Goal: Transaction & Acquisition: Book appointment/travel/reservation

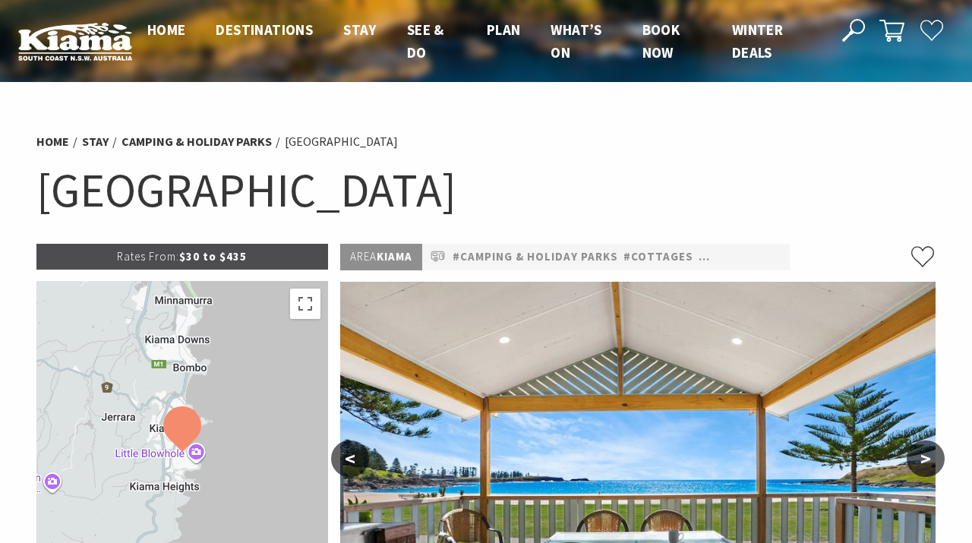
select select "3"
select select "2"
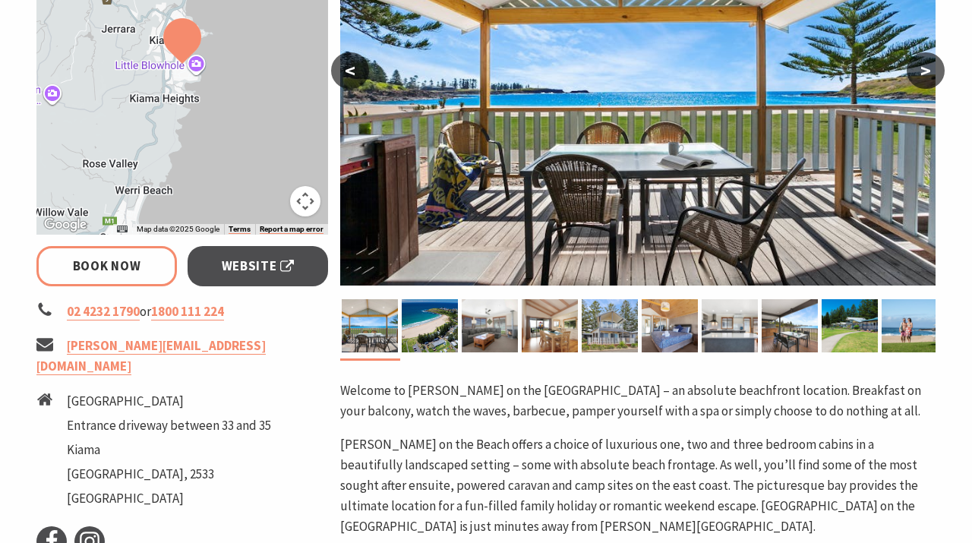
scroll to position [307, 0]
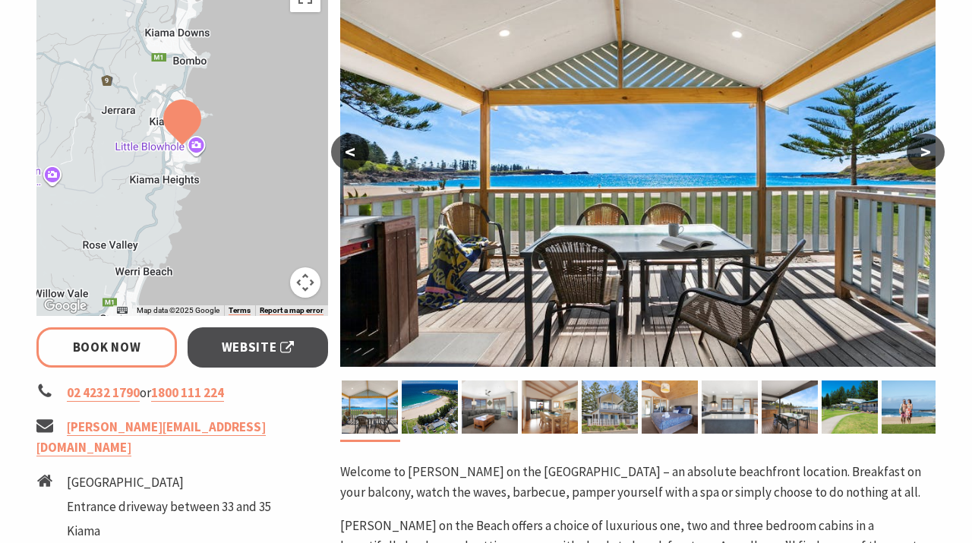
click at [927, 148] on button ">" at bounding box center [926, 152] width 38 height 36
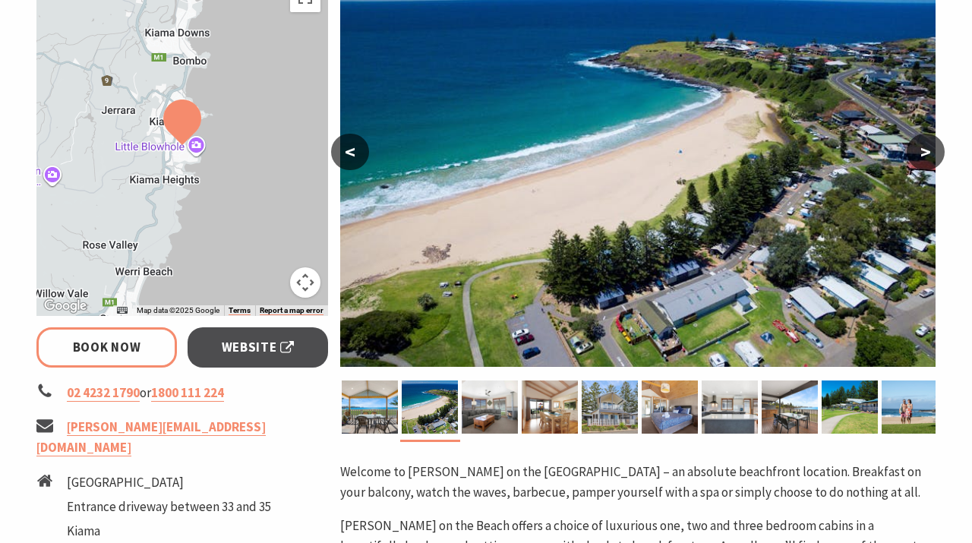
click at [927, 148] on button ">" at bounding box center [926, 152] width 38 height 36
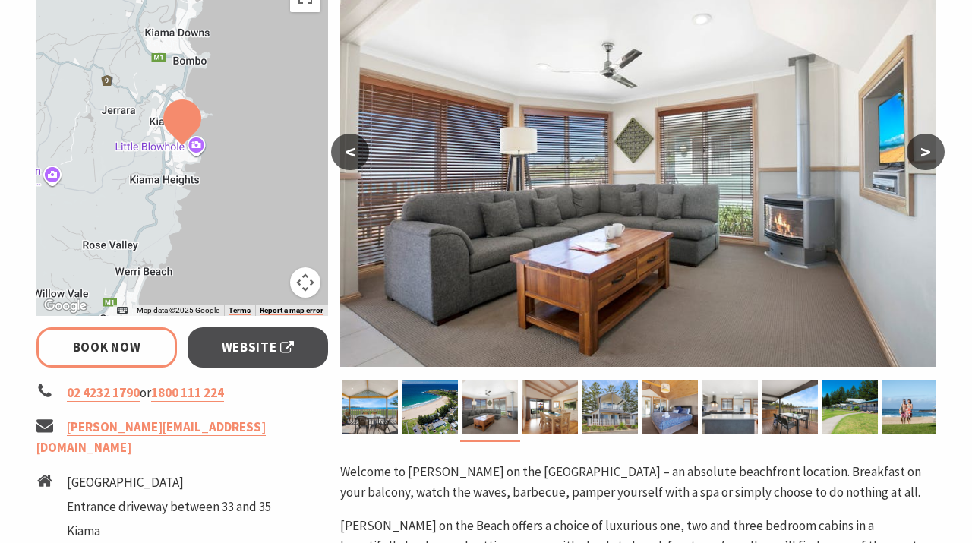
click at [927, 148] on button ">" at bounding box center [926, 152] width 38 height 36
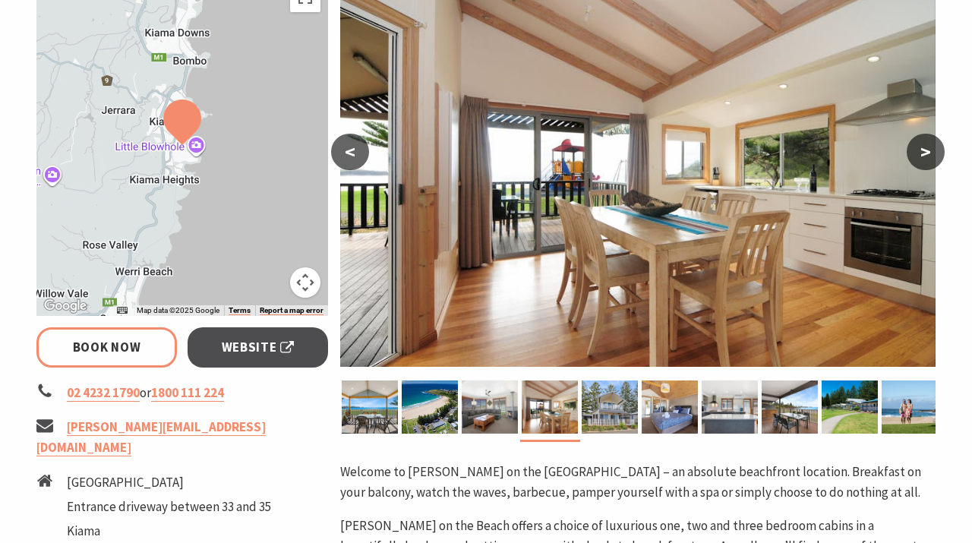
click at [927, 148] on button ">" at bounding box center [926, 152] width 38 height 36
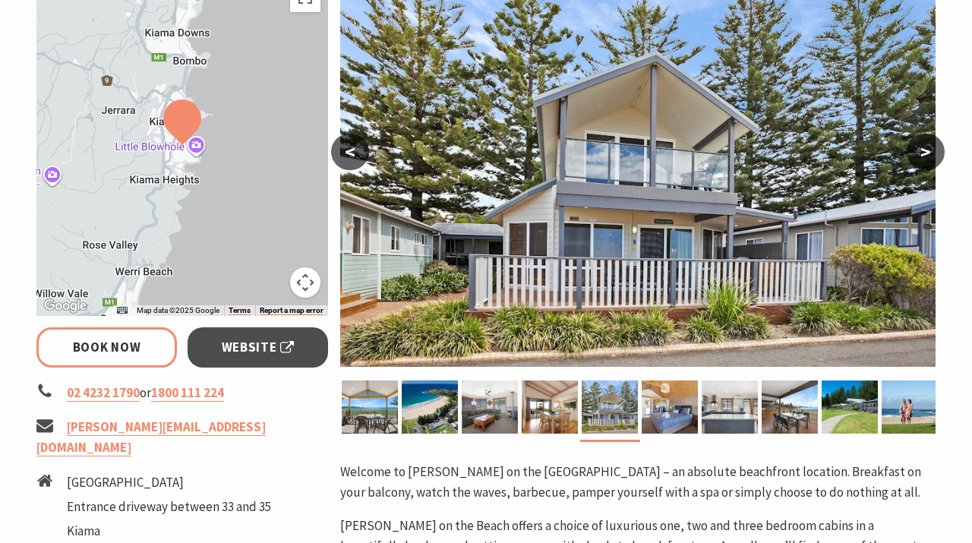
click at [927, 148] on button ">" at bounding box center [926, 152] width 38 height 36
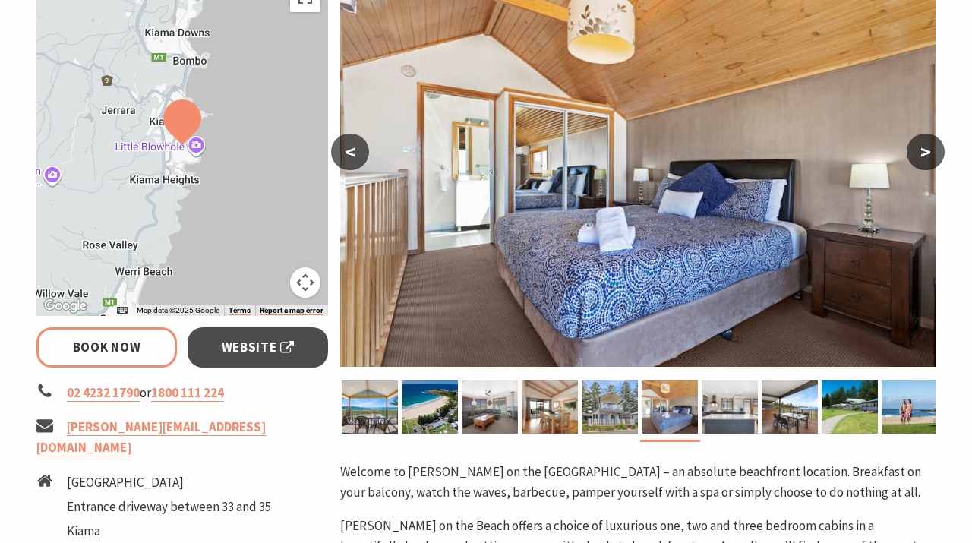
click at [927, 148] on button ">" at bounding box center [926, 152] width 38 height 36
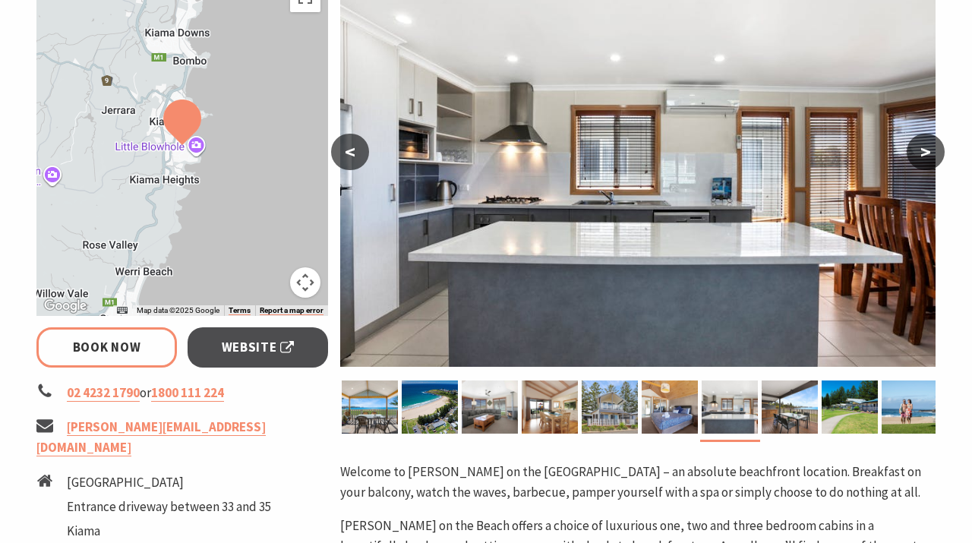
click at [927, 148] on button ">" at bounding box center [926, 152] width 38 height 36
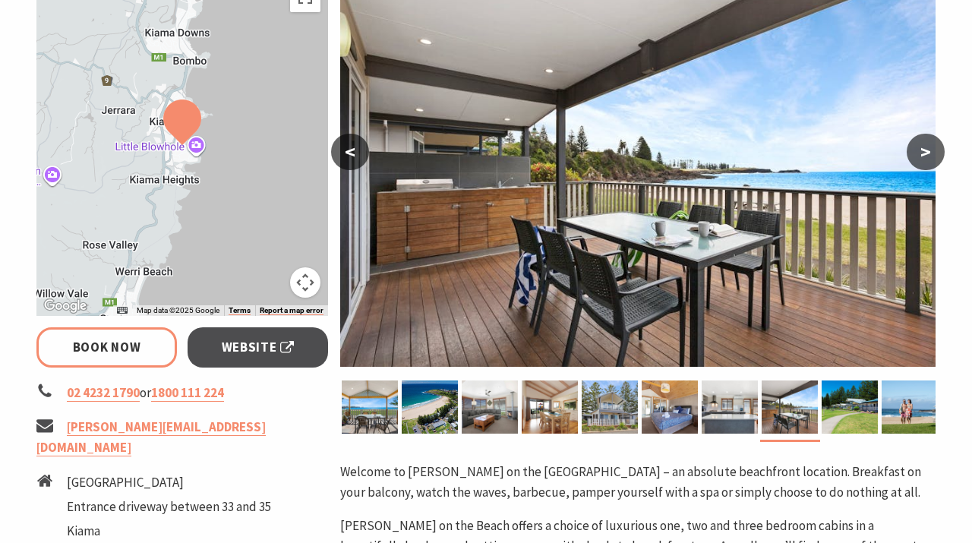
click at [927, 148] on button ">" at bounding box center [926, 152] width 38 height 36
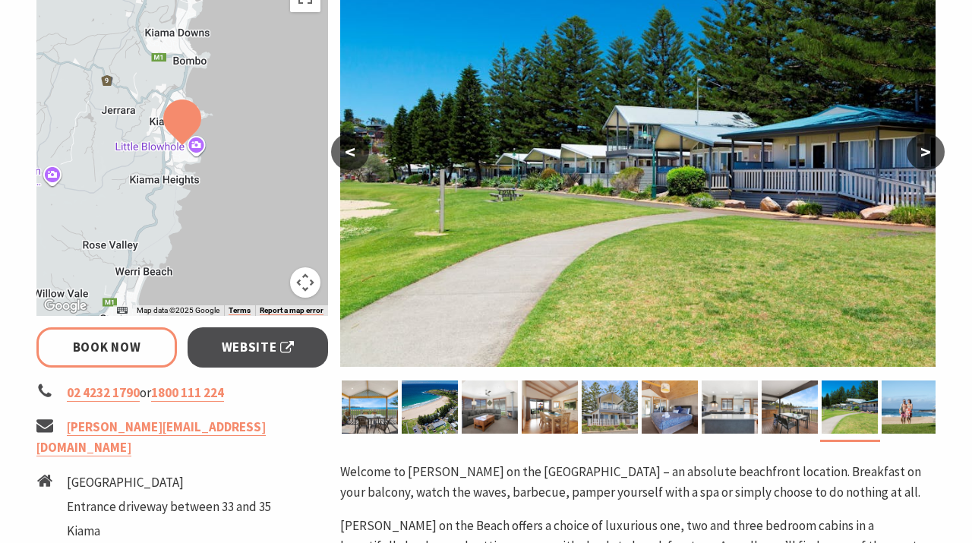
click at [927, 148] on button ">" at bounding box center [926, 152] width 38 height 36
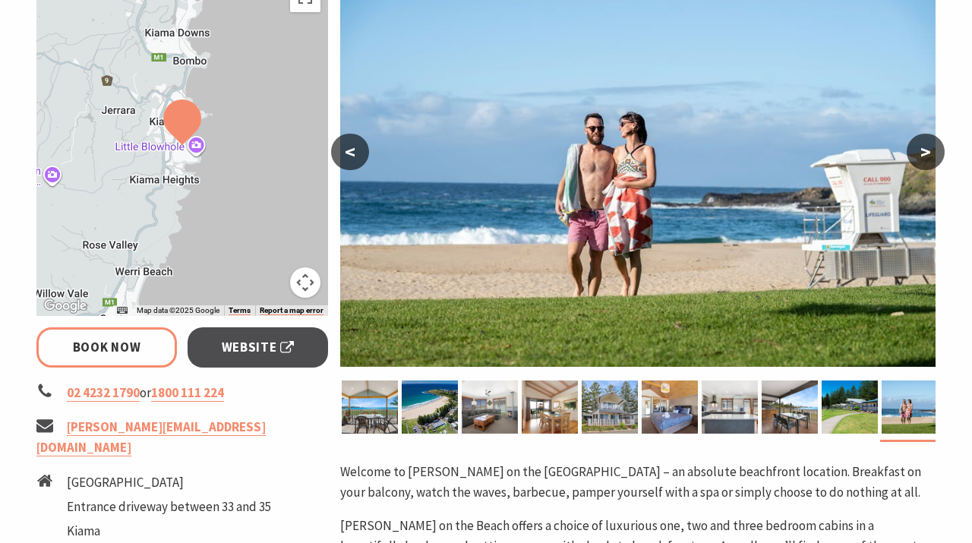
click at [927, 148] on button ">" at bounding box center [926, 152] width 38 height 36
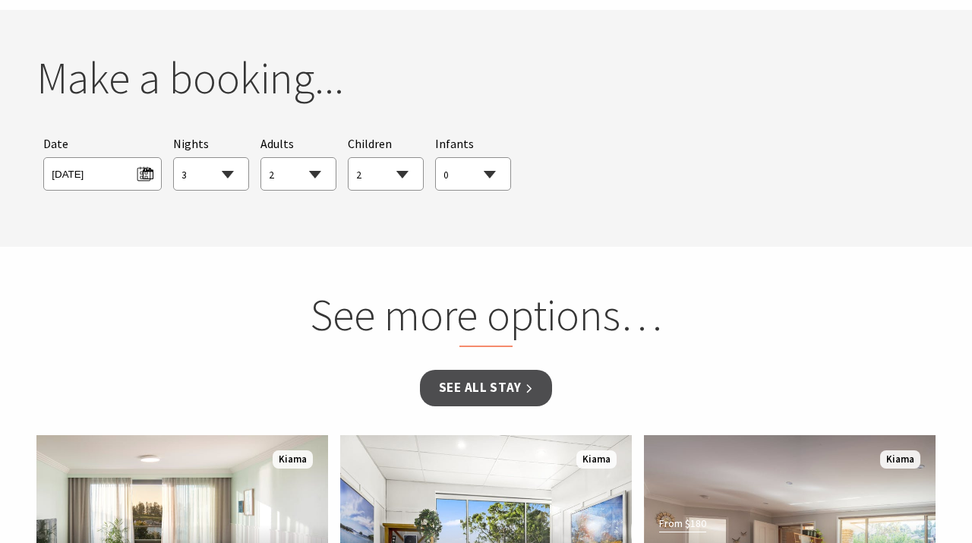
scroll to position [1373, 0]
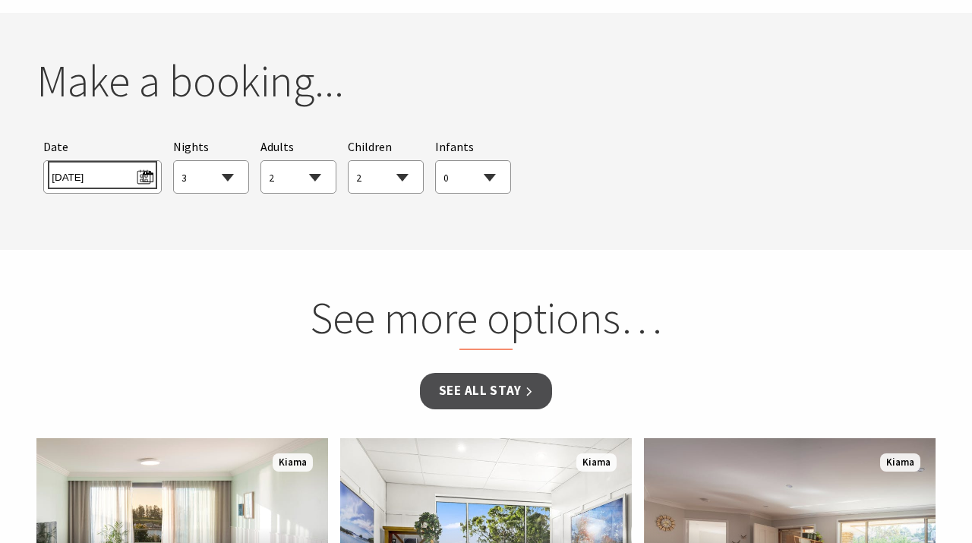
click at [133, 177] on span "Mon 15/12/2025" at bounding box center [102, 175] width 101 height 21
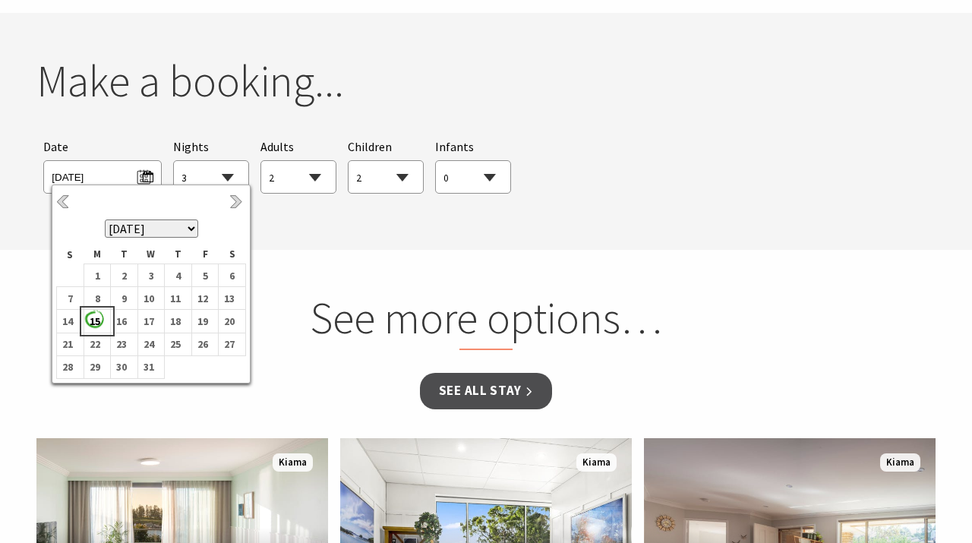
click at [90, 322] on b "15" at bounding box center [94, 321] width 20 height 20
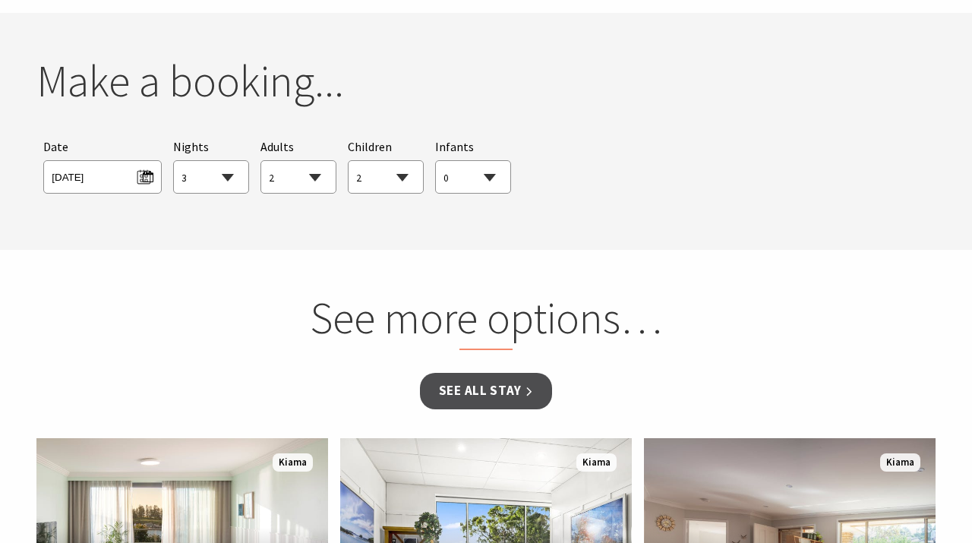
click at [231, 179] on select "1 2 3 4 5 6 7 8 9 10 11 12 13 14 15 16 17 18 19 20 21 22 23 24 25 26 27 28 29 30" at bounding box center [211, 177] width 74 height 33
select select "2"
click at [547, 258] on section "See more options… See all Stay From $289 The Sebel Kiama Set overlooking Kiama …" at bounding box center [486, 496] width 972 height 492
click at [448, 386] on link "See all Stay" at bounding box center [486, 391] width 132 height 36
